Goal: Information Seeking & Learning: Check status

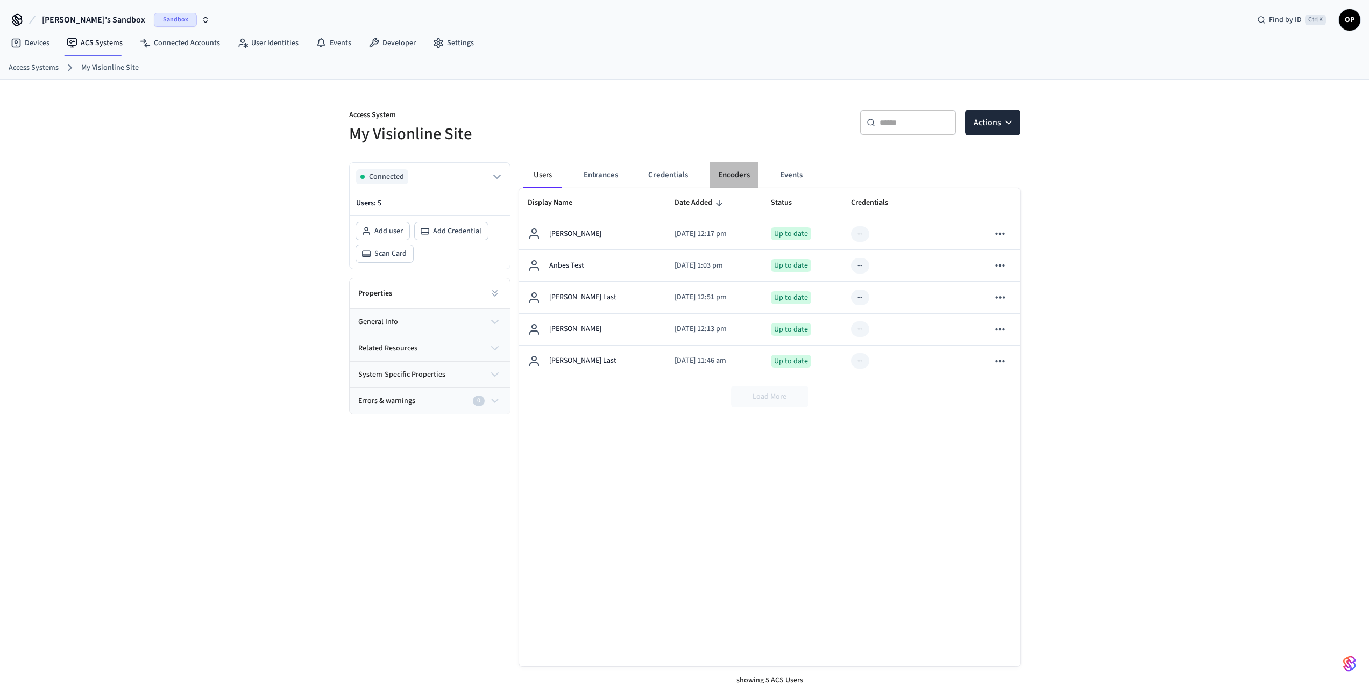
click at [717, 170] on button "Encoders" at bounding box center [733, 175] width 49 height 26
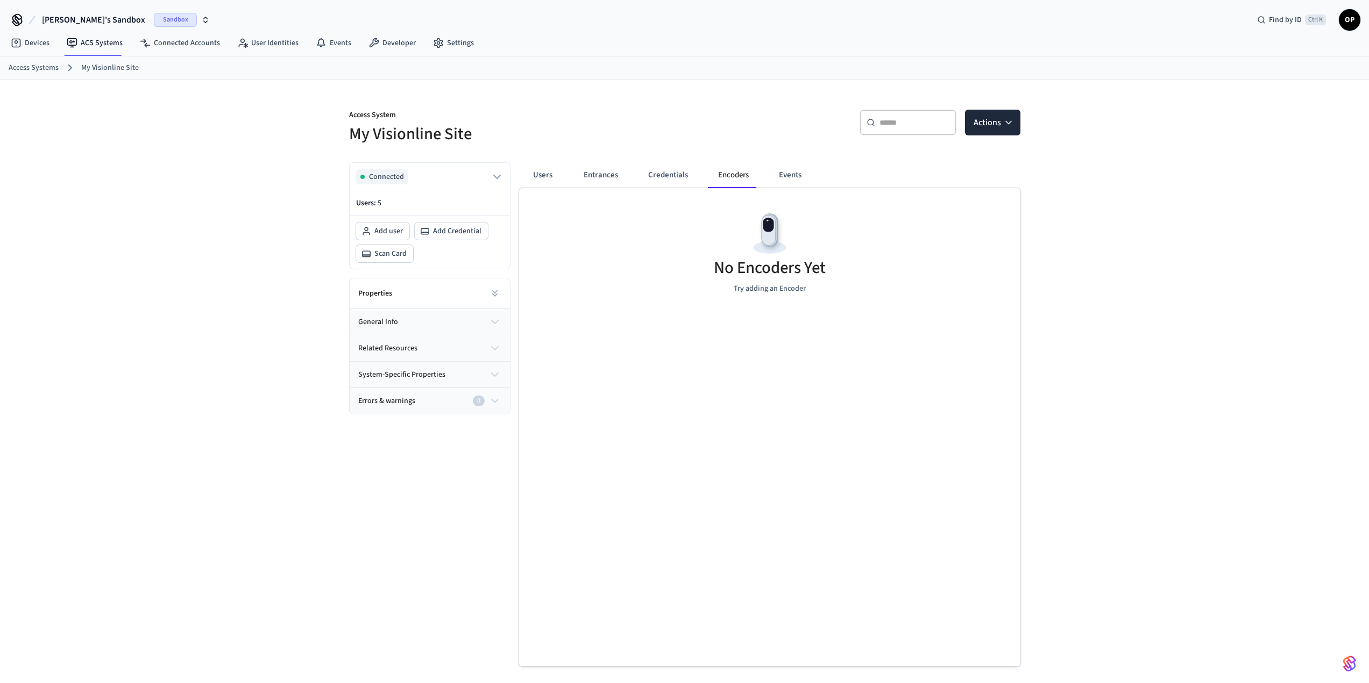
click at [767, 168] on div "Users Entrances Credentials Encoders Events" at bounding box center [673, 175] width 300 height 26
click at [780, 172] on button "Events" at bounding box center [790, 175] width 40 height 26
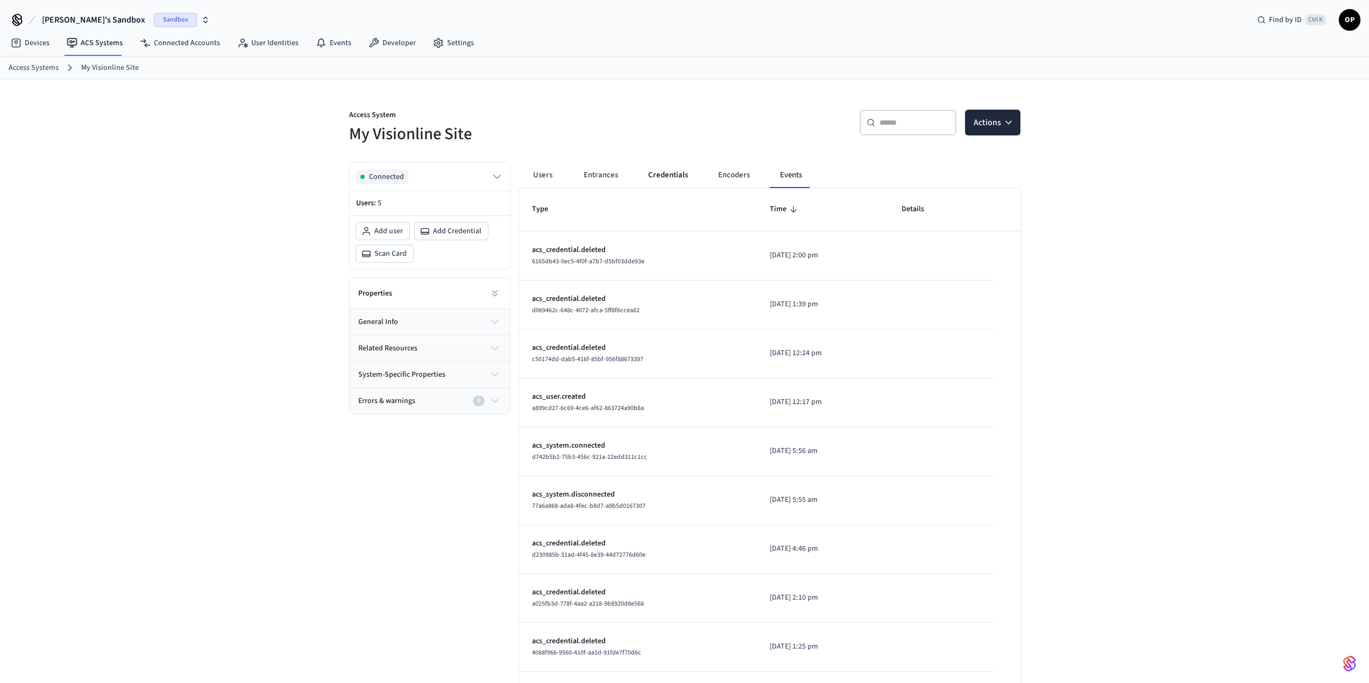
click at [676, 172] on button "Credentials" at bounding box center [667, 175] width 57 height 26
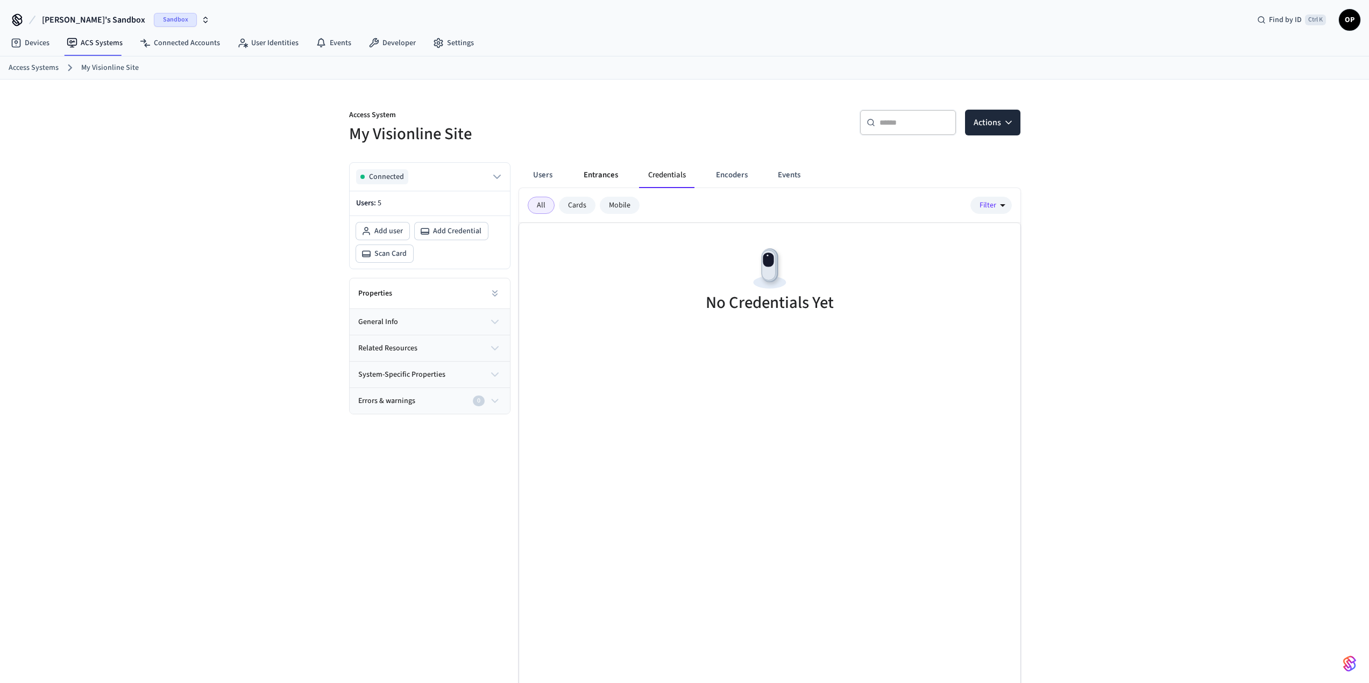
click at [602, 174] on button "Entrances" at bounding box center [601, 175] width 52 height 26
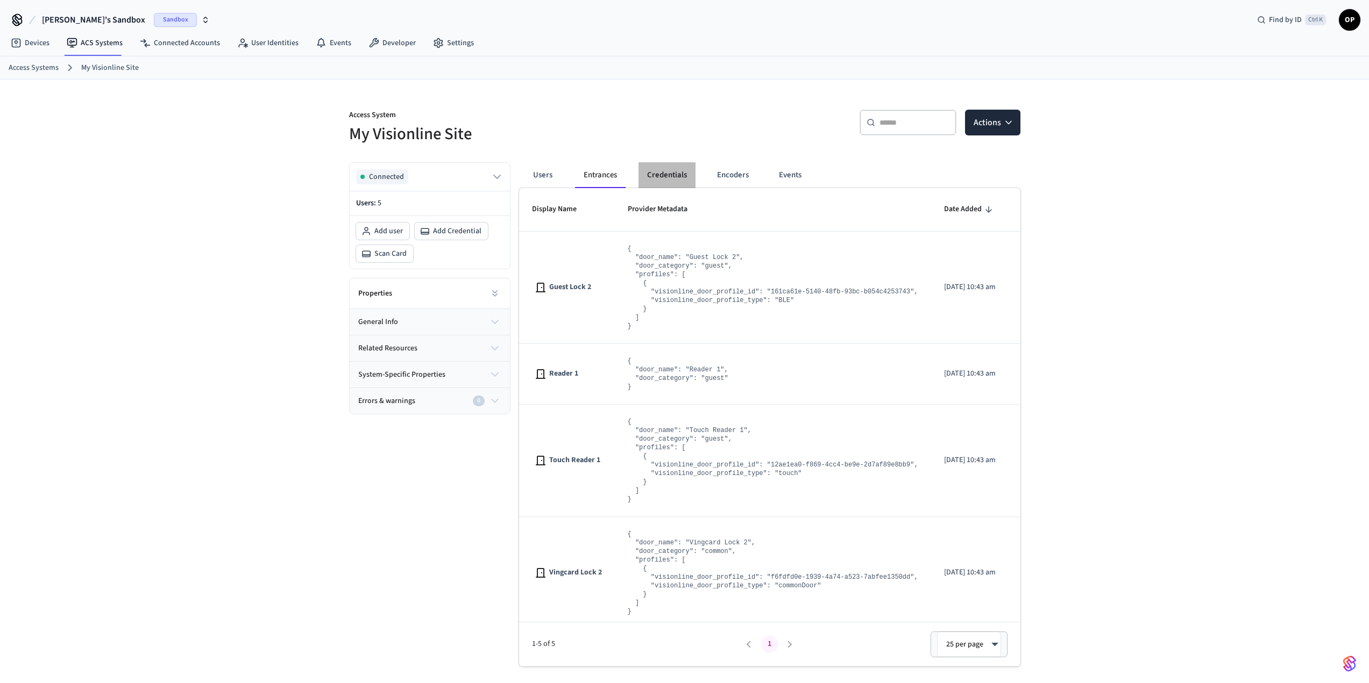
click at [662, 180] on button "Credentials" at bounding box center [666, 175] width 57 height 26
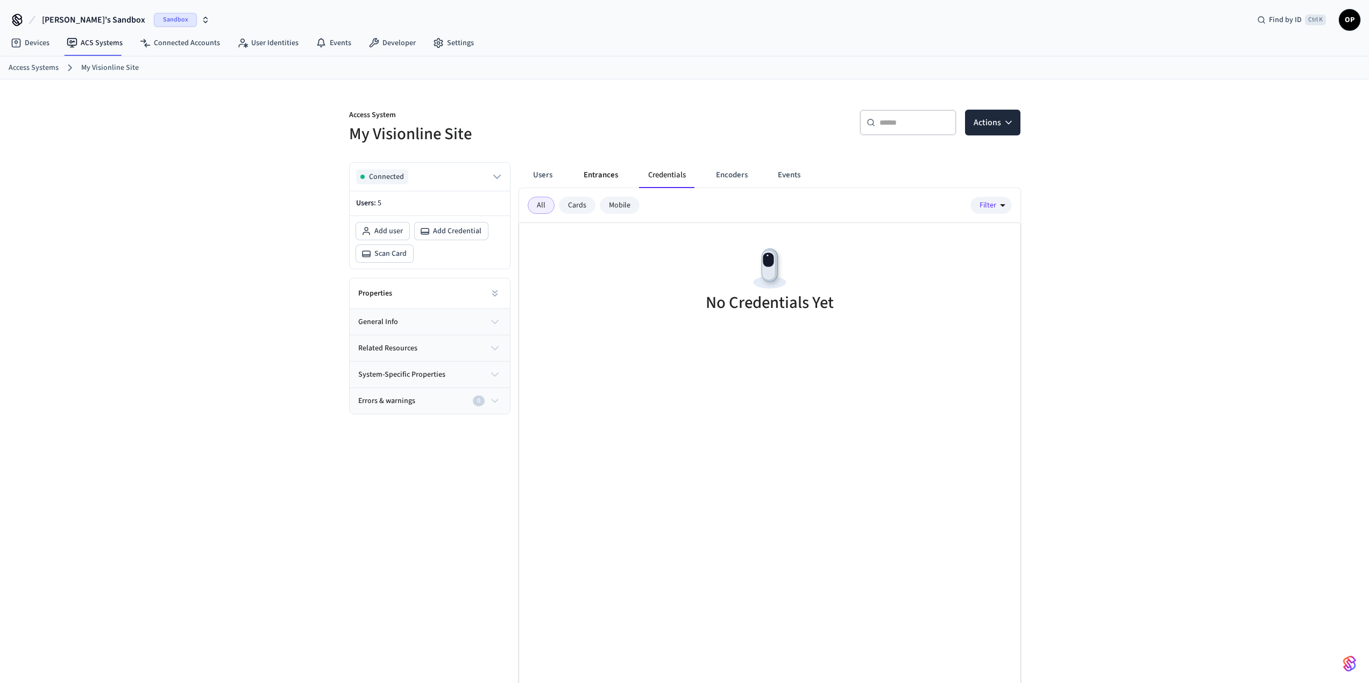
click at [600, 175] on button "Entrances" at bounding box center [601, 175] width 52 height 26
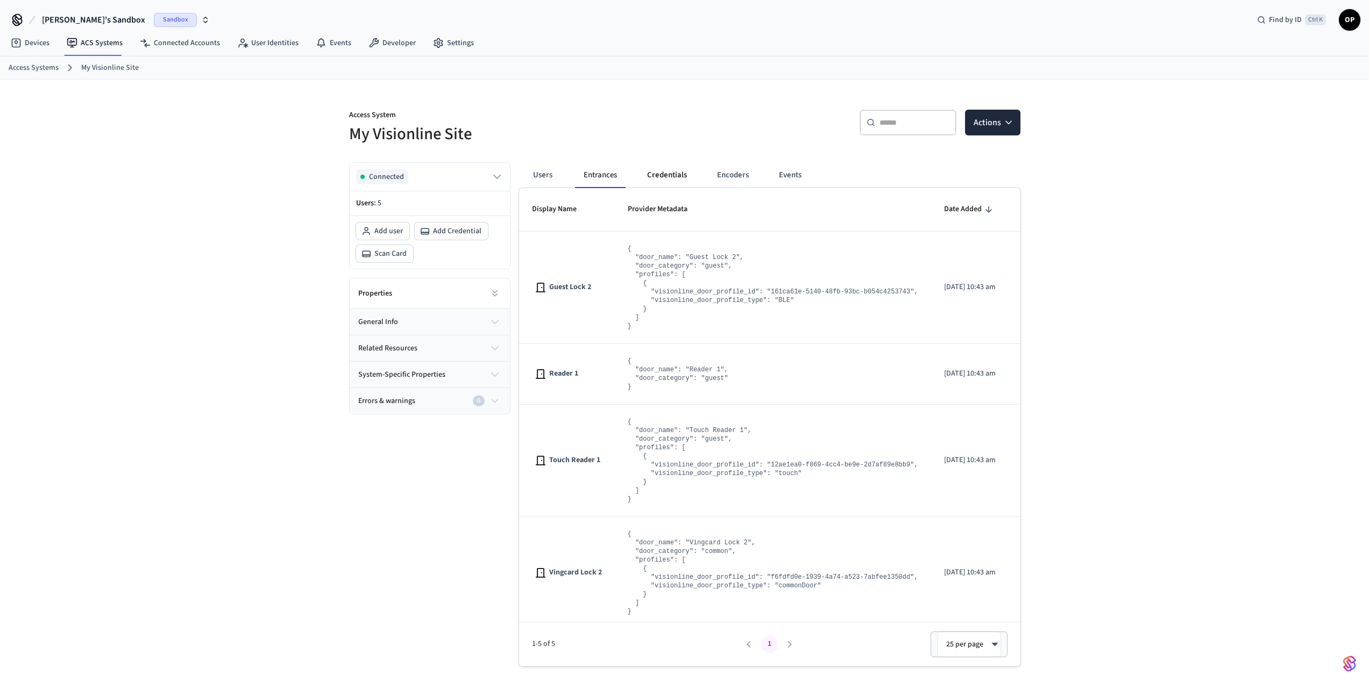
click at [669, 179] on button "Credentials" at bounding box center [666, 175] width 57 height 26
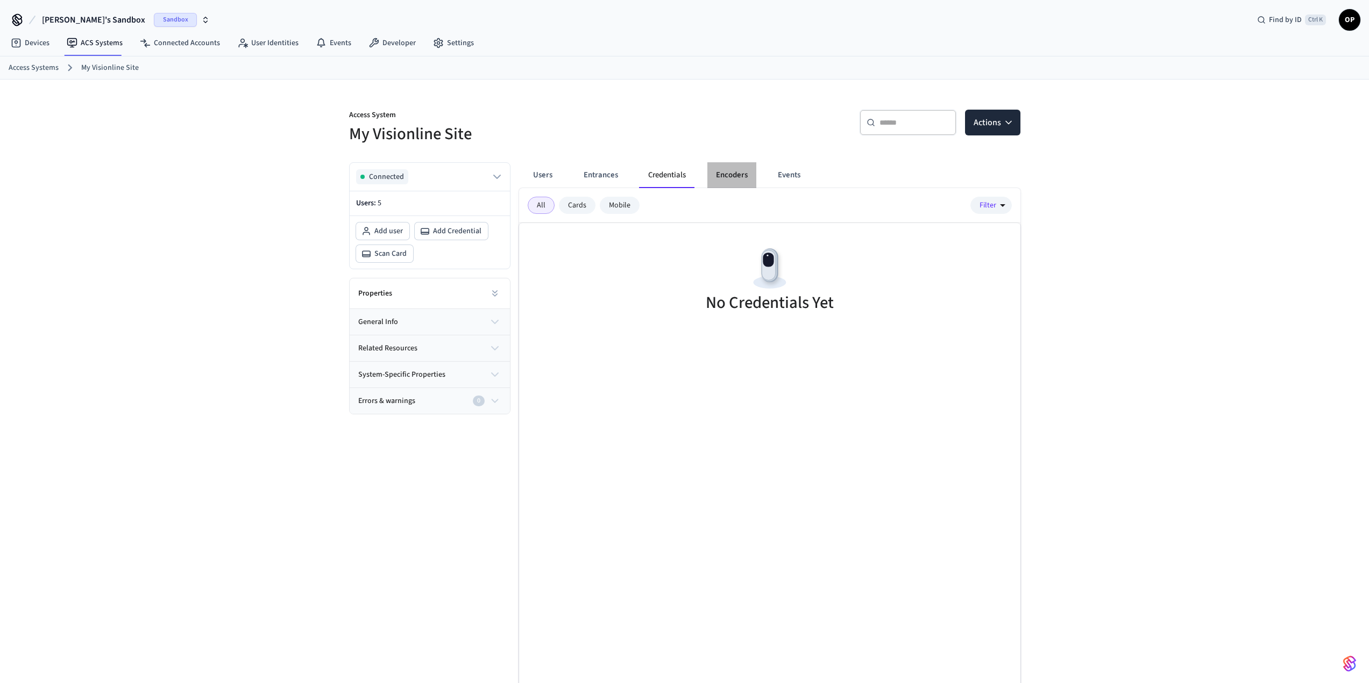
click at [731, 179] on button "Encoders" at bounding box center [731, 175] width 49 height 26
click at [821, 183] on div "Users Entrances Credentials Encoders Events" at bounding box center [673, 175] width 300 height 26
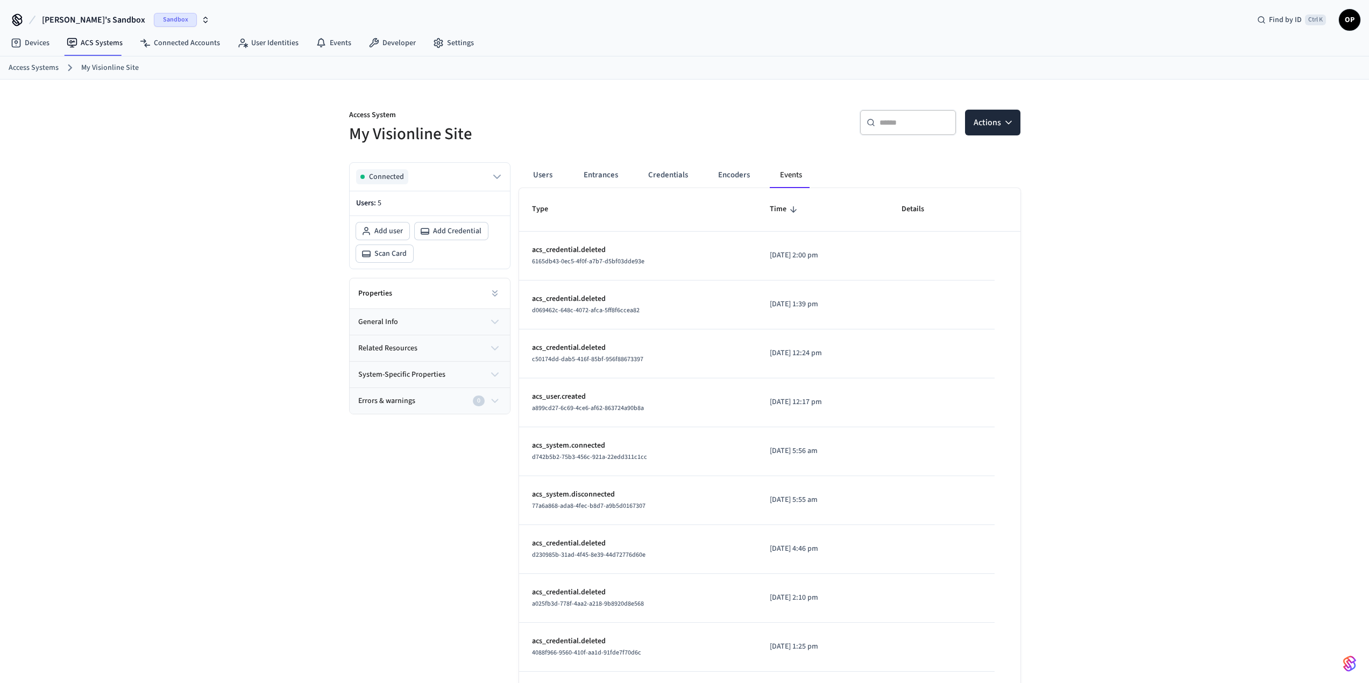
copy tr "acs_credential.deleted 6165db43-0ec5-4f0f-a7b7-d5bf03dde93e 2025/09/11 at 2:00 …"
drag, startPoint x: 526, startPoint y: 245, endPoint x: 853, endPoint y: 267, distance: 328.3
click at [853, 267] on tr "acs_credential.deleted 6165db43-0ec5-4f0f-a7b7-d5bf03dde93e 2025/09/11 at 2:00 …" at bounding box center [769, 256] width 501 height 49
